Goal: Task Accomplishment & Management: Use online tool/utility

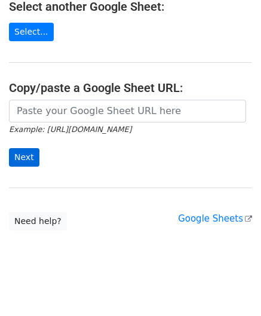
scroll to position [156, 0]
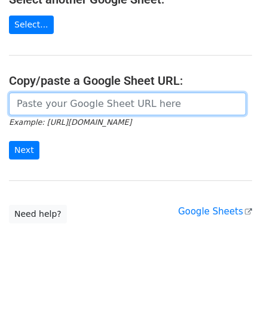
click at [27, 100] on input "url" at bounding box center [127, 104] width 237 height 23
paste input "[URL][DOMAIN_NAME]"
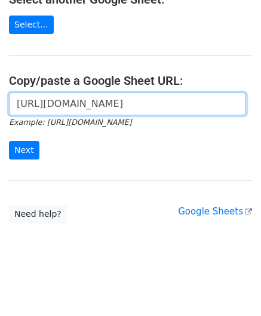
scroll to position [0, 253]
type input "[URL][DOMAIN_NAME]"
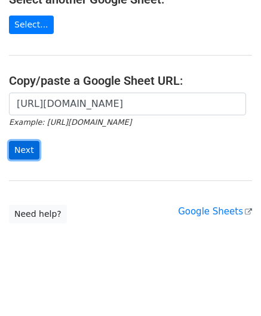
click at [19, 146] on input "Next" at bounding box center [24, 150] width 30 height 19
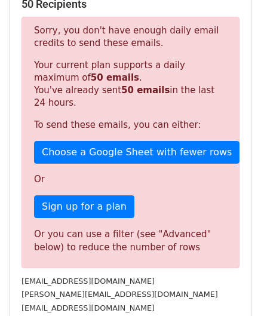
scroll to position [403, 0]
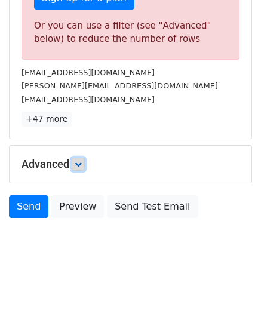
click at [78, 162] on icon at bounding box center [78, 164] width 7 height 7
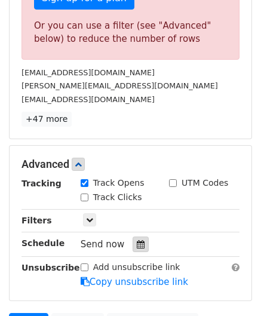
click at [137, 240] on icon at bounding box center [141, 244] width 8 height 8
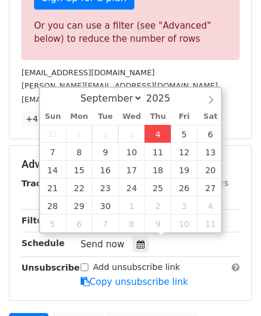
type input "[DATE] 12:00"
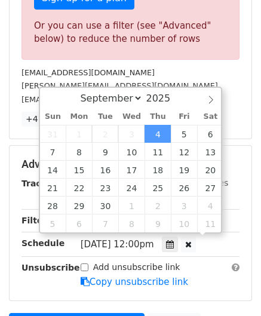
scroll to position [0, 0]
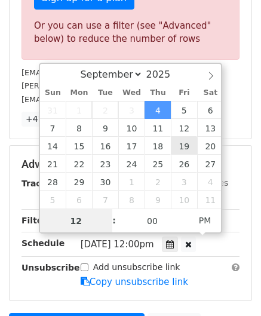
paste input "8"
type input "8"
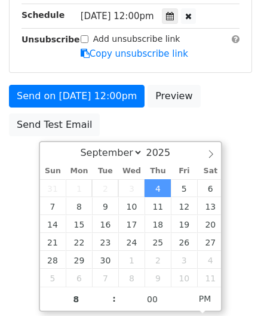
type input "[DATE] 20:00"
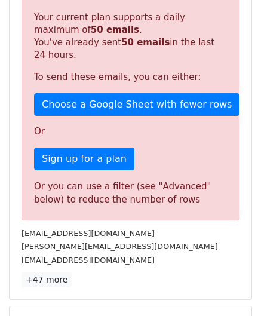
scroll to position [548, 0]
